Goal: Browse casually

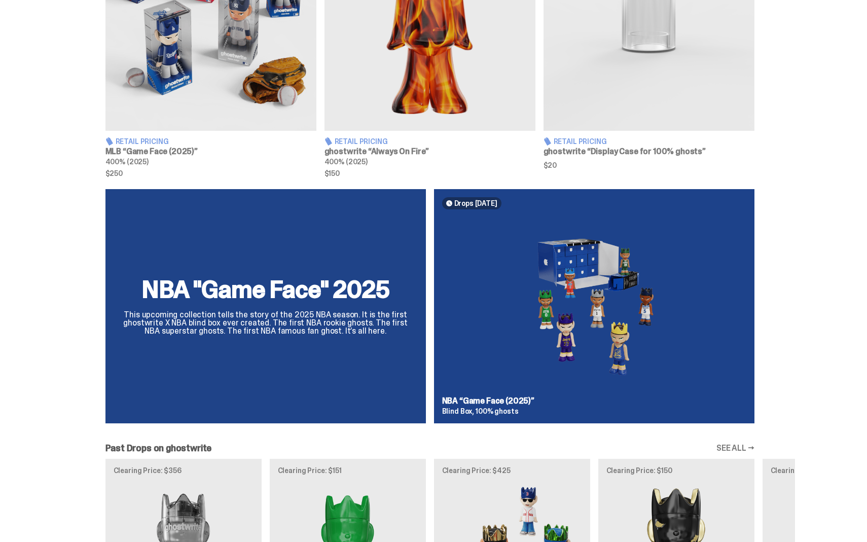
scroll to position [518, 0]
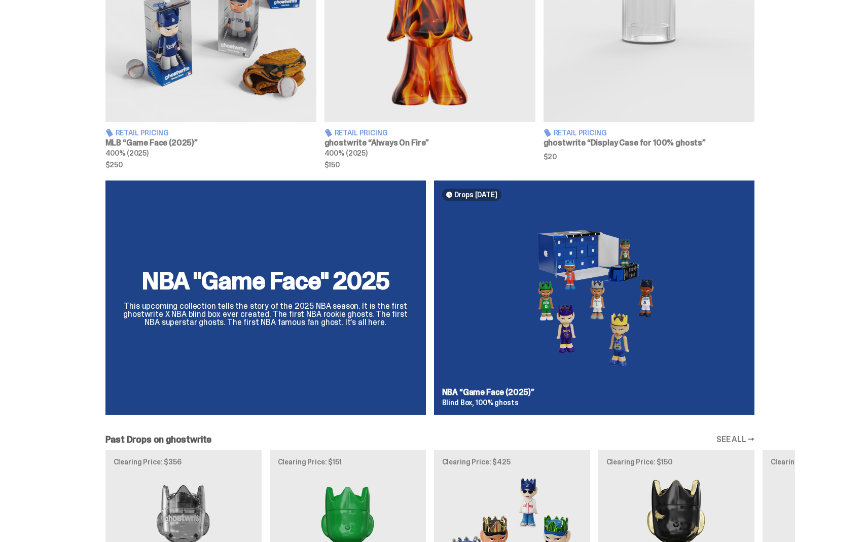
click at [605, 281] on div "NBA "Game Face" 2025 This upcoming collection tells the story of the 2025 NBA s…" at bounding box center [430, 301] width 730 height 242
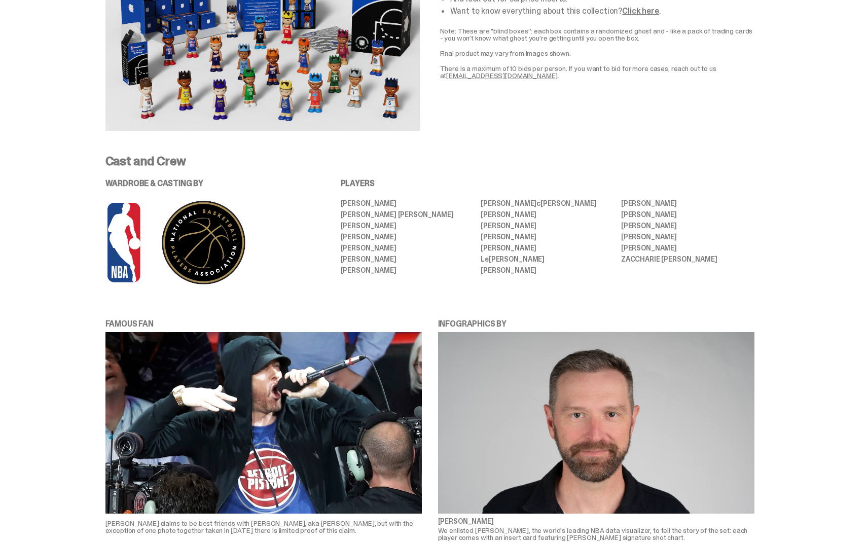
scroll to position [317, 0]
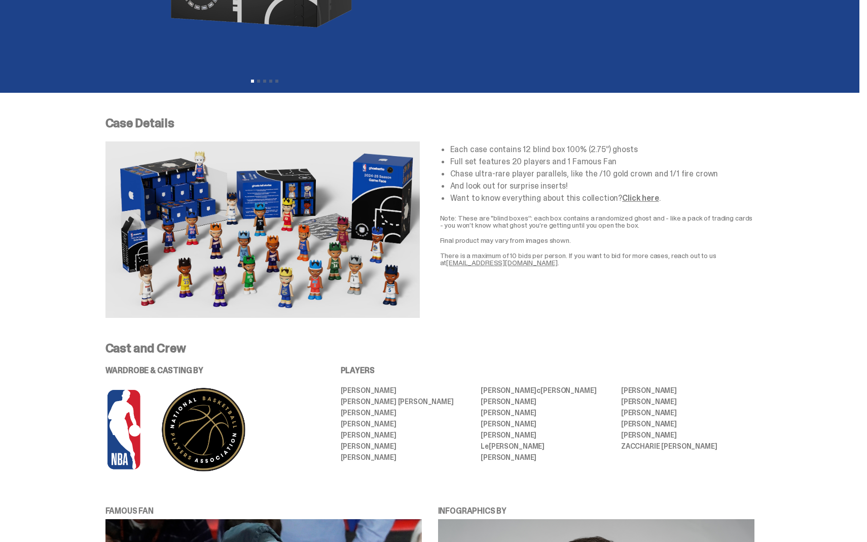
click at [318, 200] on img at bounding box center [262, 229] width 314 height 176
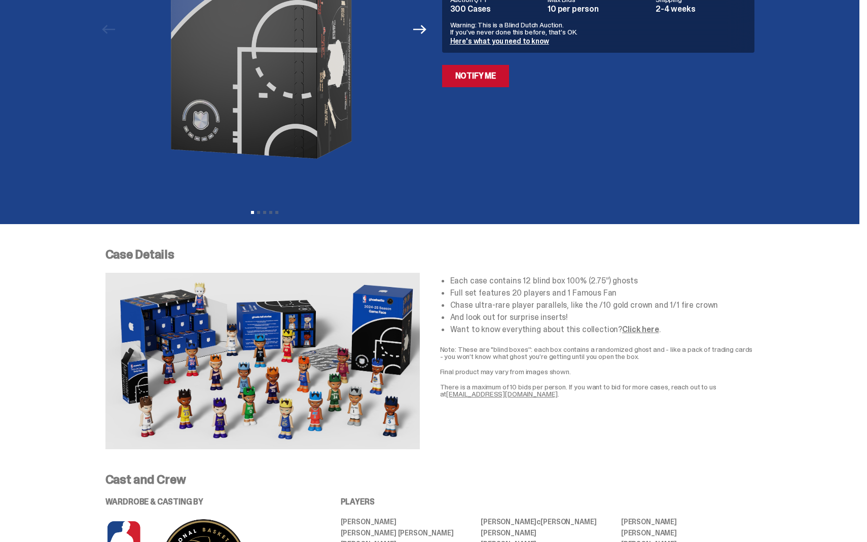
click at [297, 70] on img at bounding box center [264, 29] width 279 height 349
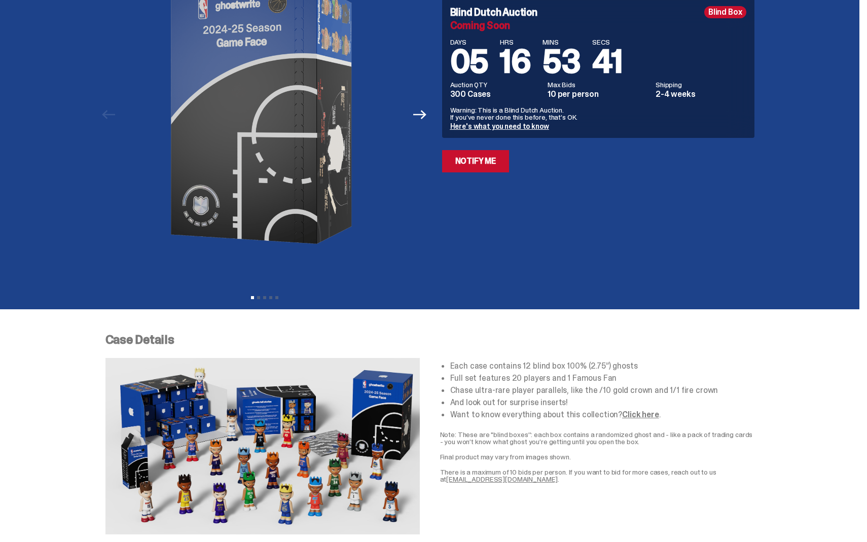
scroll to position [98, 0]
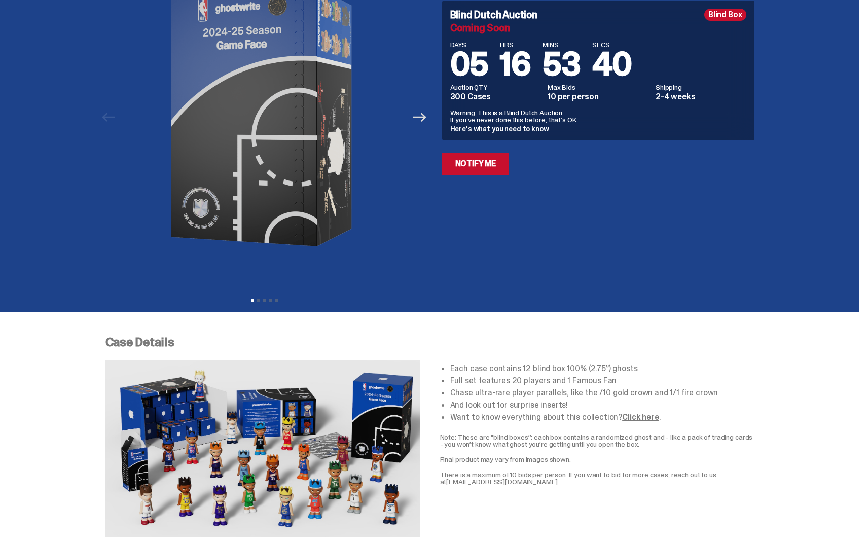
click at [421, 121] on icon "Next" at bounding box center [419, 116] width 13 height 13
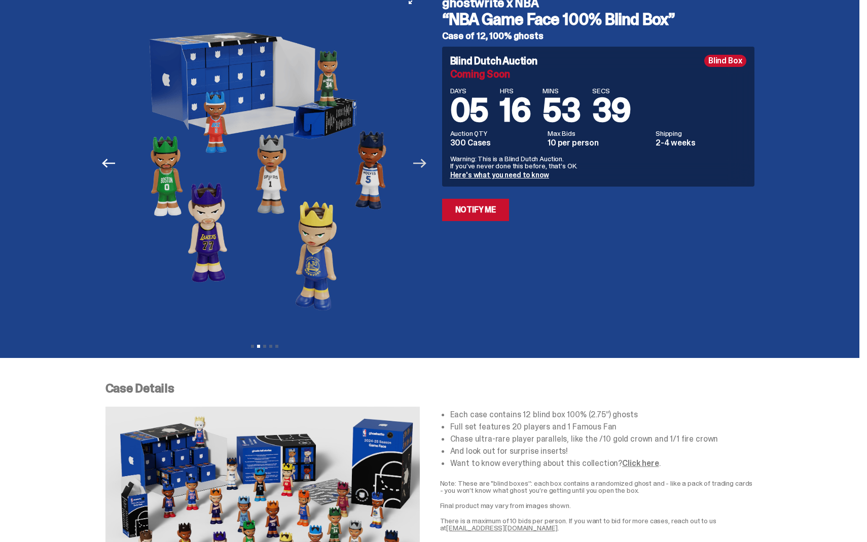
scroll to position [29, 0]
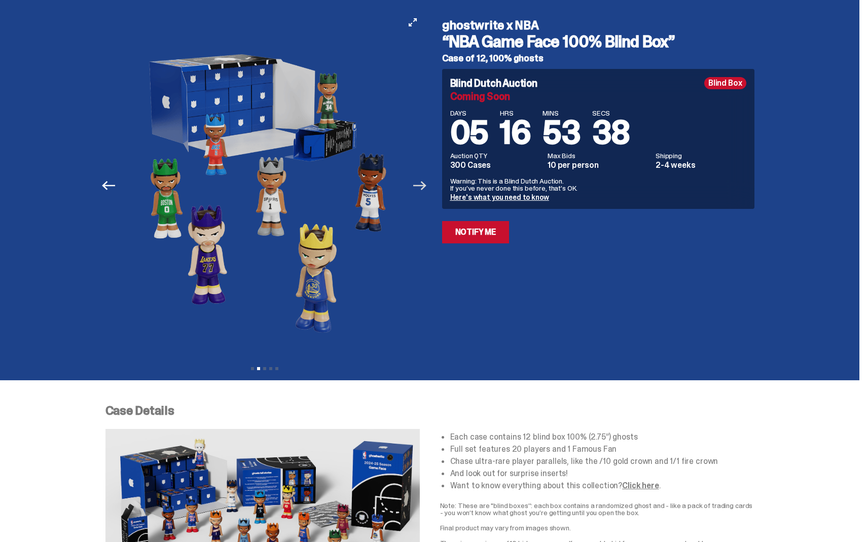
click at [420, 186] on icon "Next" at bounding box center [419, 185] width 13 height 13
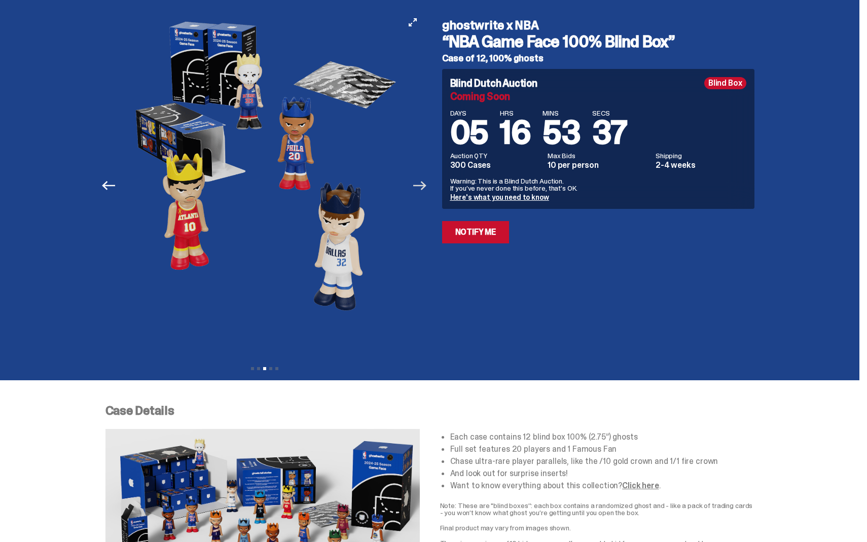
click at [421, 186] on icon "Next" at bounding box center [419, 185] width 13 height 13
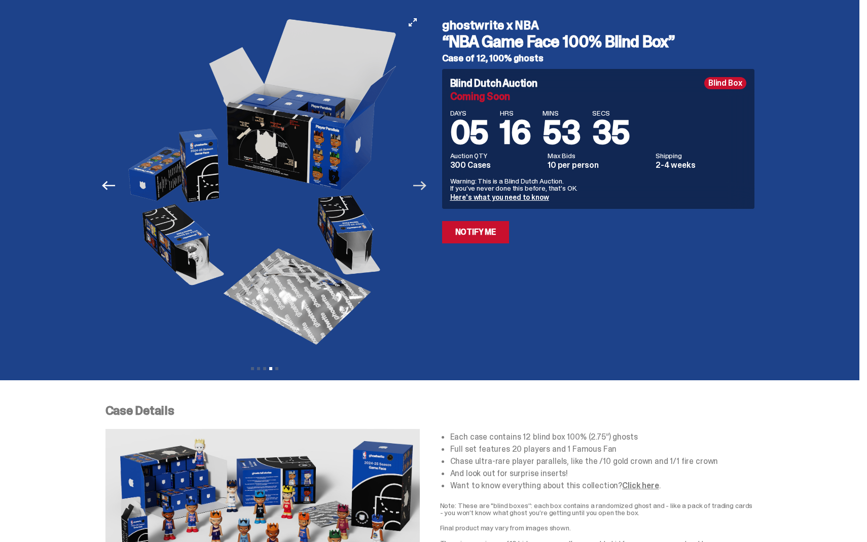
click at [421, 186] on icon "Next" at bounding box center [419, 185] width 13 height 13
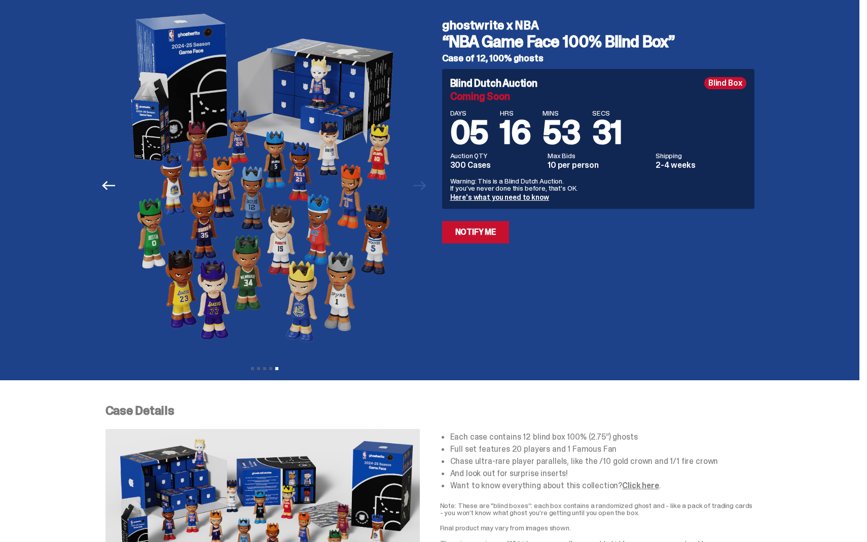
click at [430, 181] on div "Previous Next View slide 1 View slide 2 View slide 3 View slide 4 View slide 5" at bounding box center [267, 185] width 324 height 349
click at [424, 181] on div at bounding box center [264, 185] width 318 height 349
click at [424, 187] on div at bounding box center [264, 185] width 318 height 349
click at [115, 191] on icon "Previous" at bounding box center [108, 185] width 13 height 13
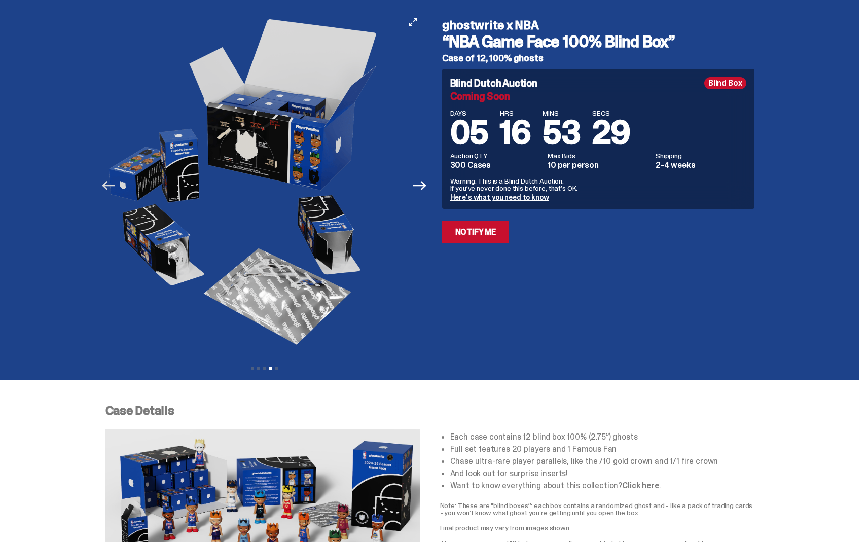
click at [115, 191] on icon "Previous" at bounding box center [108, 185] width 13 height 13
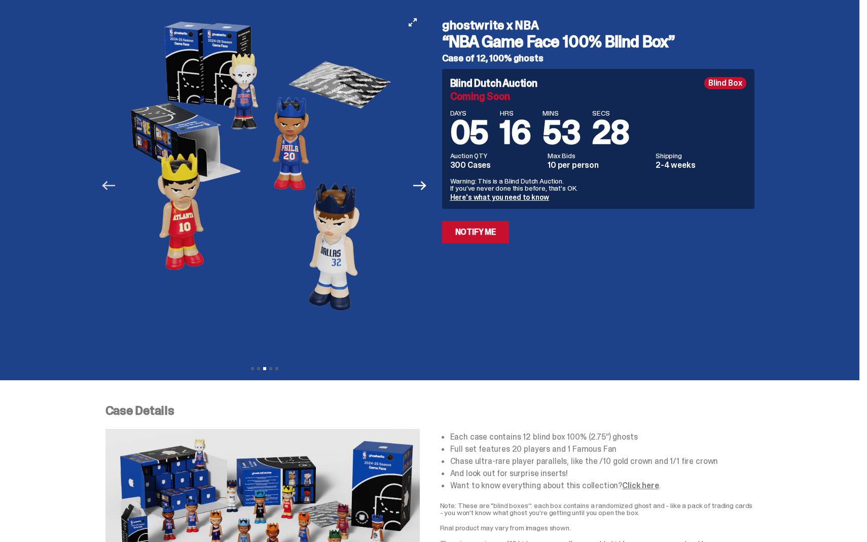
click at [115, 191] on icon "Previous" at bounding box center [108, 185] width 13 height 13
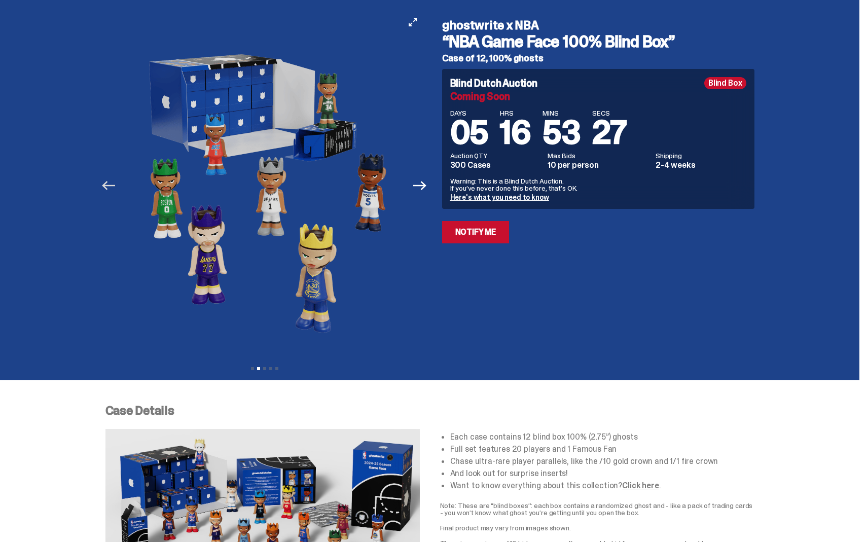
click at [115, 184] on icon "Previous" at bounding box center [108, 185] width 13 height 13
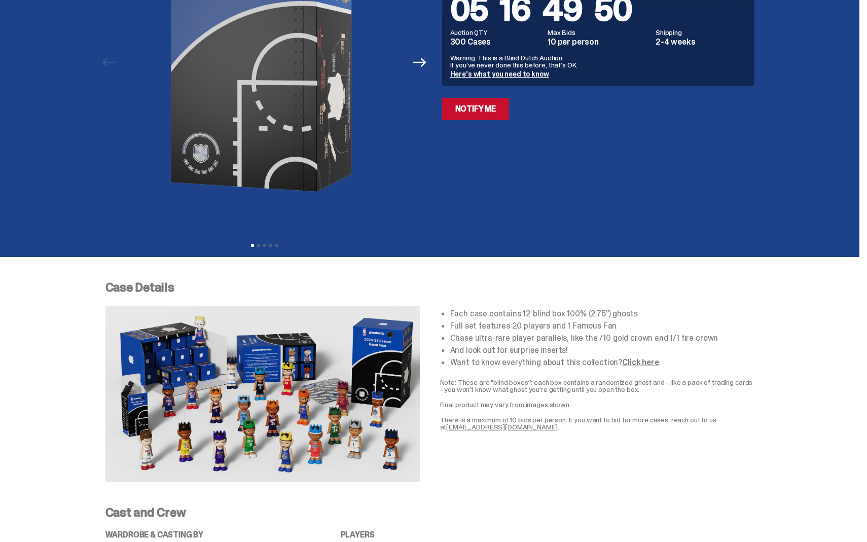
scroll to position [0, 0]
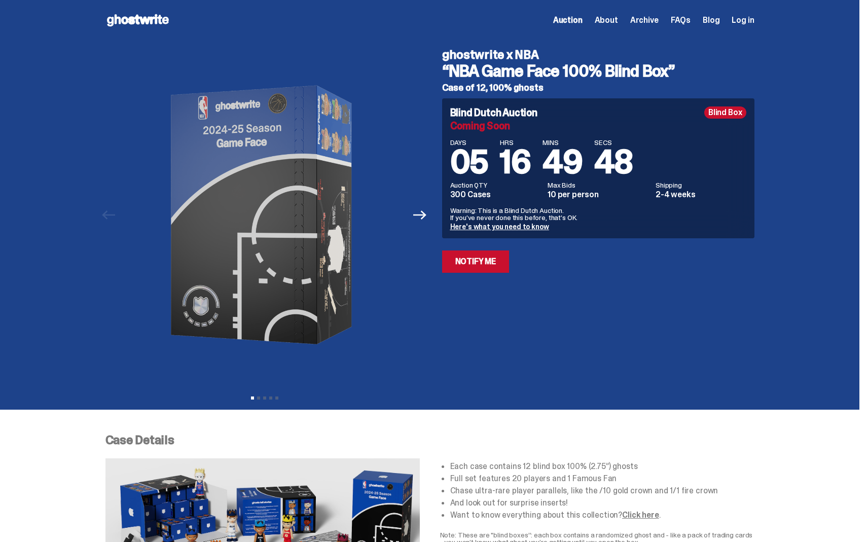
click at [168, 17] on use at bounding box center [138, 20] width 62 height 12
